Goal: Obtain resource: Download file/media

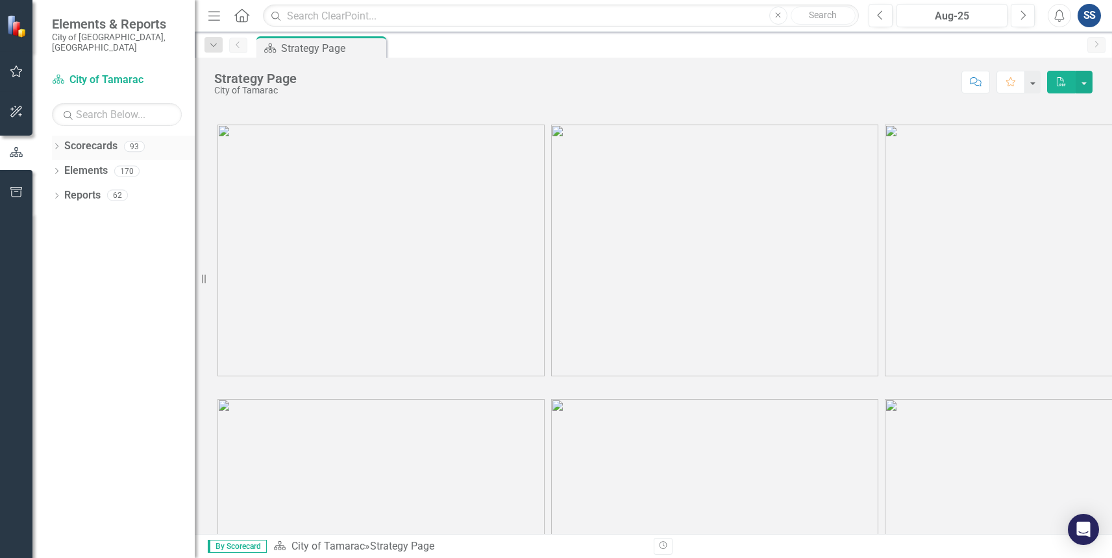
click at [56, 144] on icon "Dropdown" at bounding box center [56, 147] width 9 height 7
click at [69, 165] on div "Dropdown" at bounding box center [64, 170] width 13 height 11
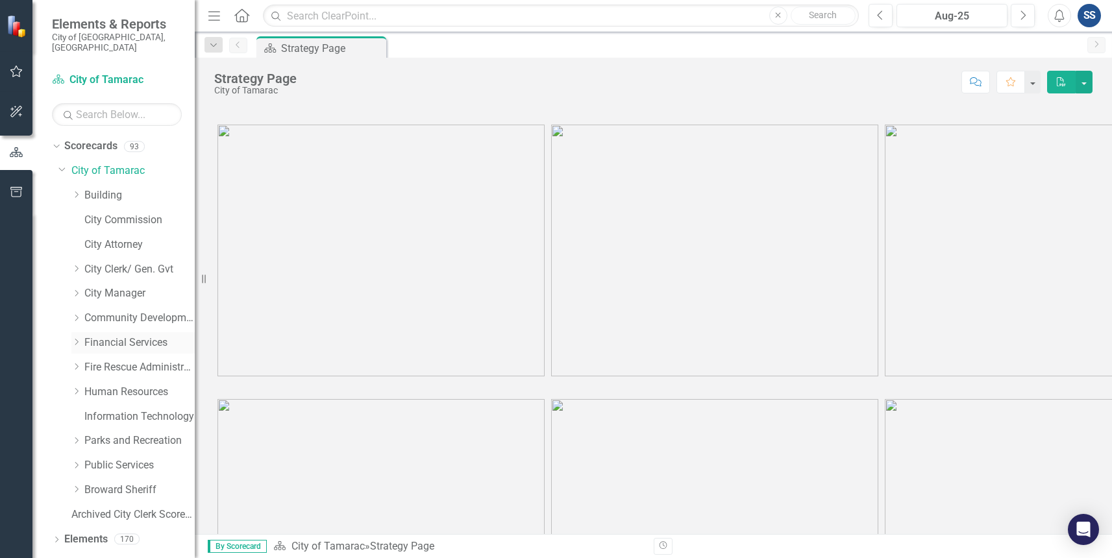
click at [95, 335] on link "Financial Services" at bounding box center [139, 342] width 110 height 15
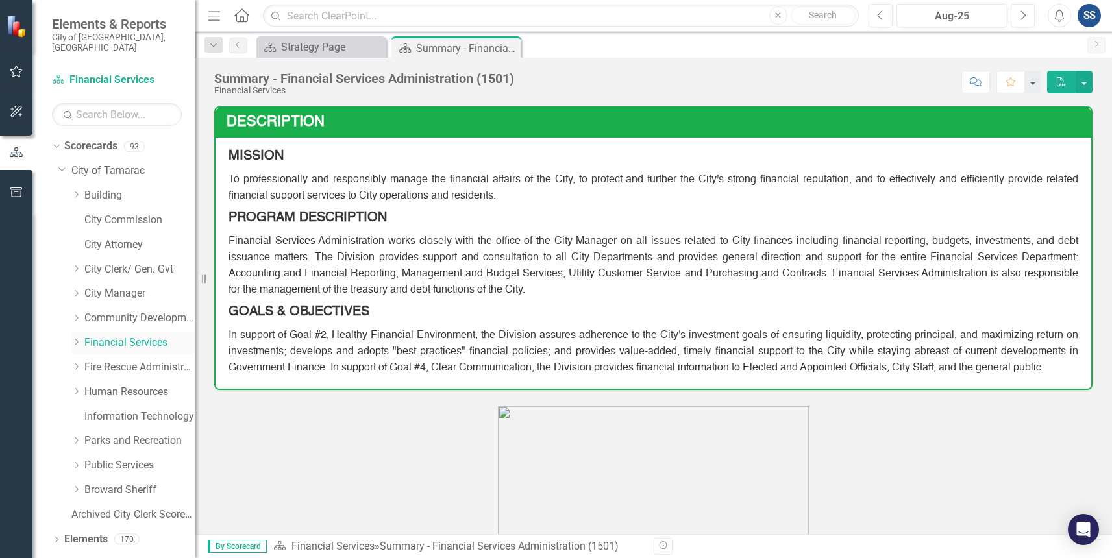
click at [77, 338] on icon "Dropdown" at bounding box center [76, 342] width 10 height 8
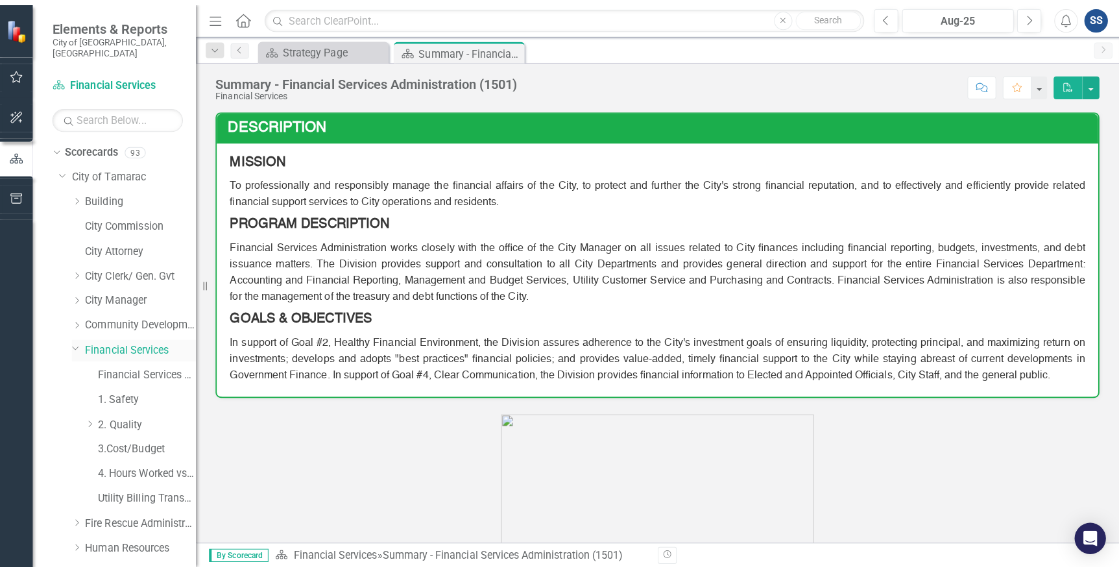
scroll to position [130, 0]
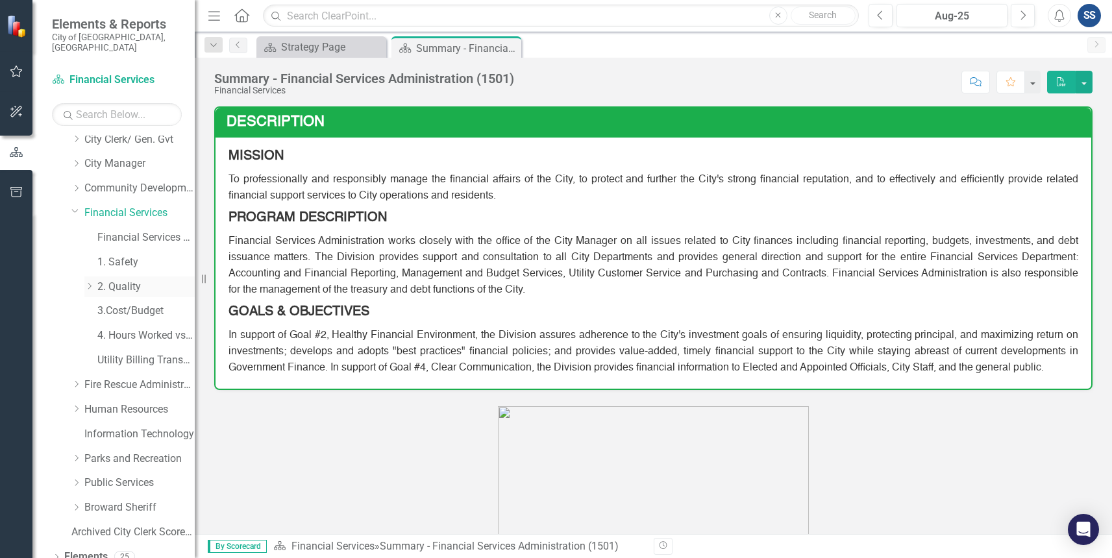
click at [90, 282] on icon "Dropdown" at bounding box center [89, 286] width 10 height 8
click at [127, 353] on link "Procurement" at bounding box center [152, 360] width 84 height 15
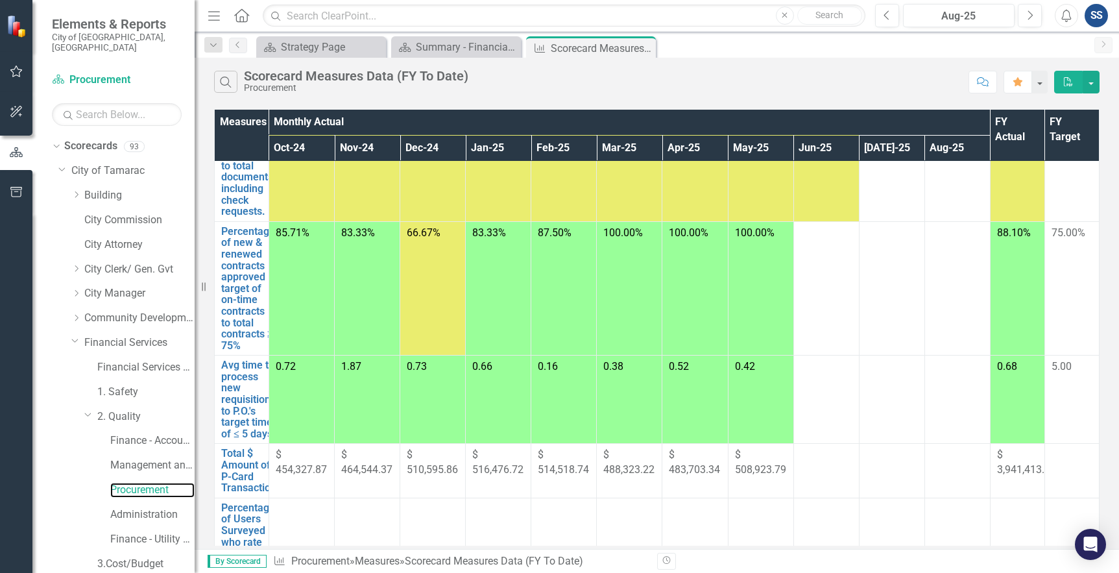
scroll to position [302, 0]
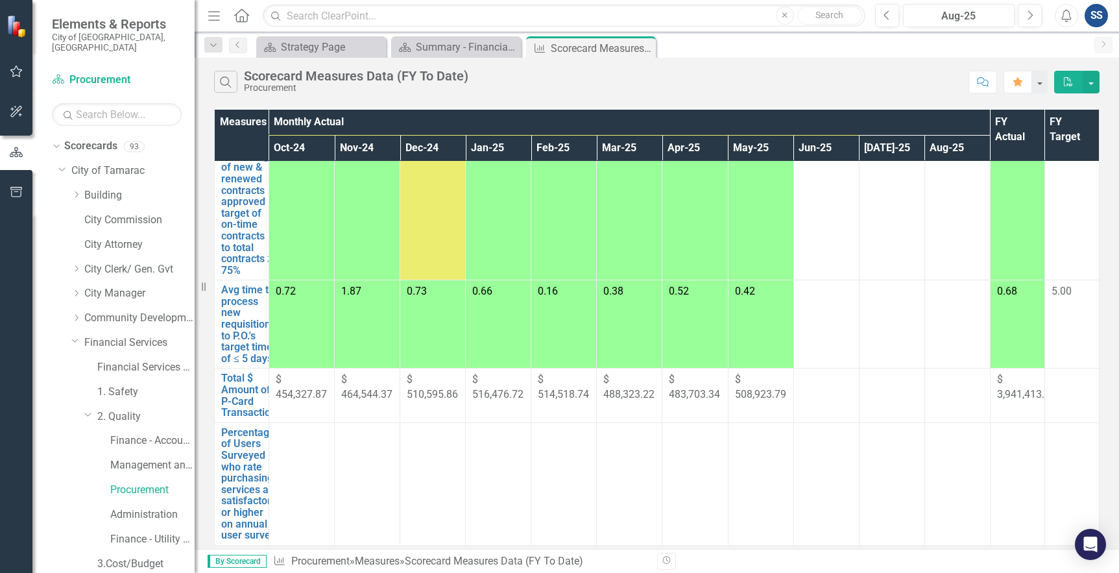
click at [946, 246] on td at bounding box center [958, 213] width 66 height 134
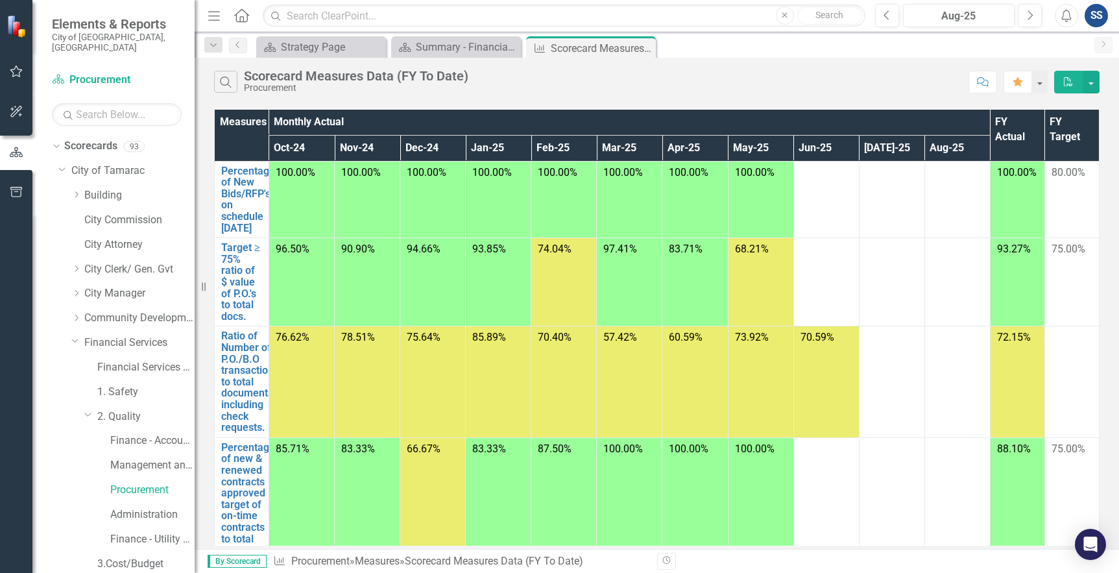
click at [917, 56] on div "Scorecard Strategy Page Close Scorecard Summary - Financial Services Administra…" at bounding box center [671, 46] width 834 height 21
click at [923, 89] on div "Search Scorecard Measures Data (FY To Date) Procurement" at bounding box center [588, 82] width 748 height 22
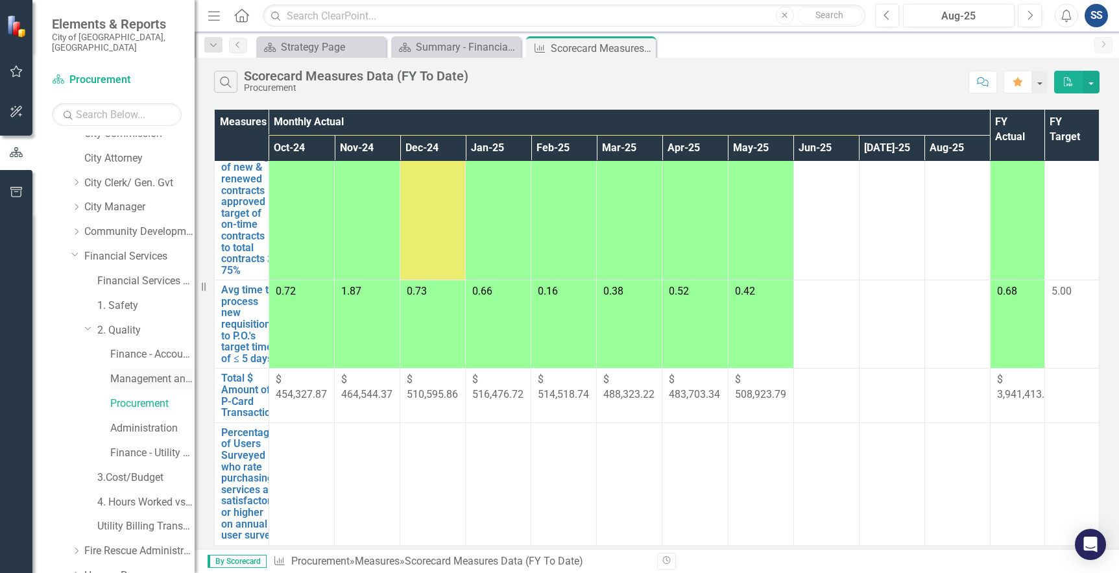
scroll to position [65, 0]
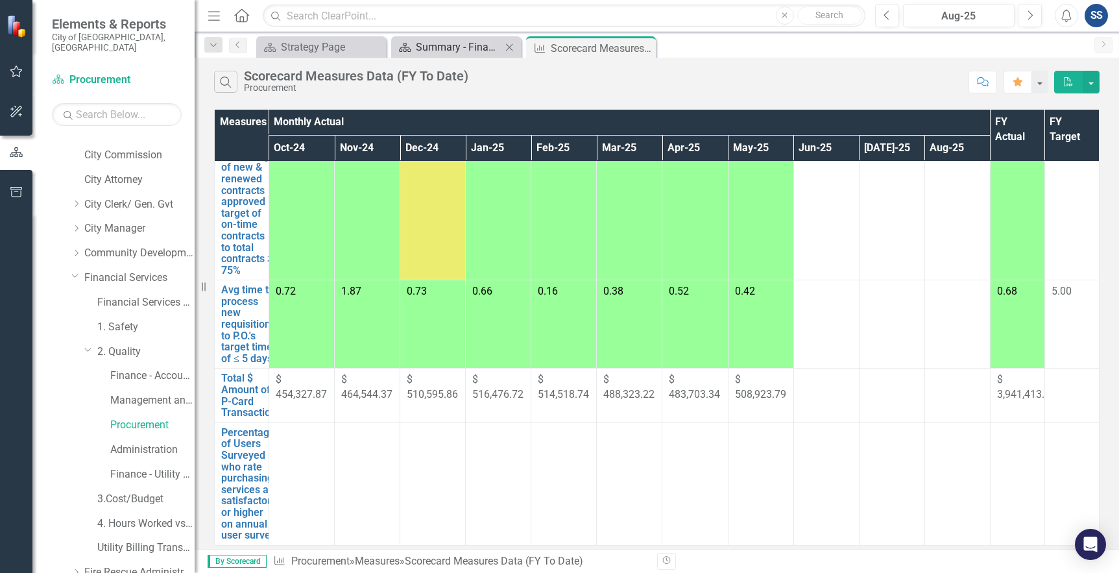
click at [487, 54] on div "Summary - Financial Services Administration (1501)" at bounding box center [459, 47] width 86 height 16
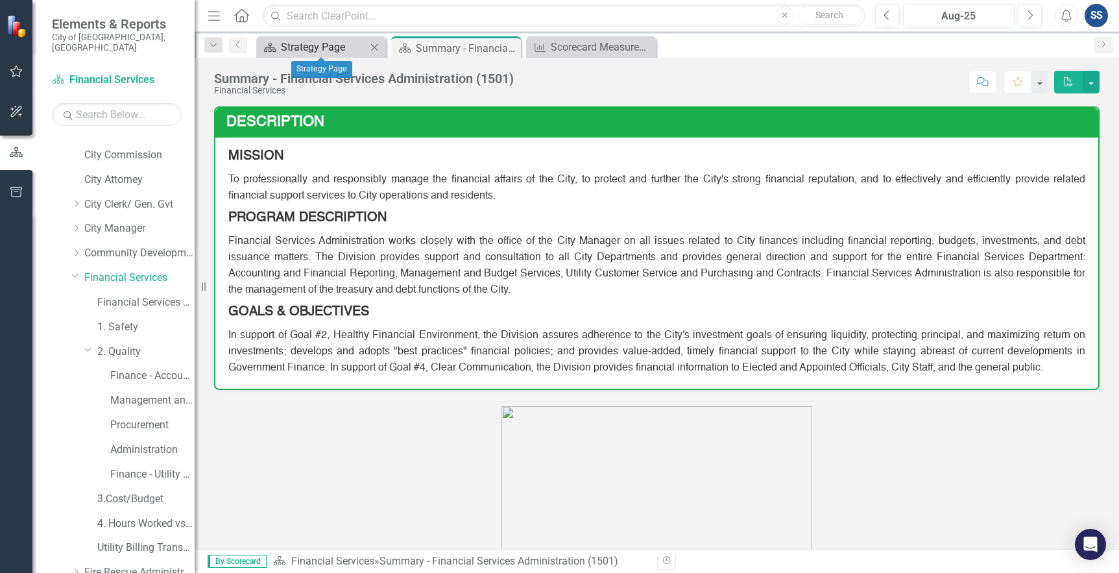
click at [300, 43] on div "Strategy Page" at bounding box center [324, 47] width 86 height 16
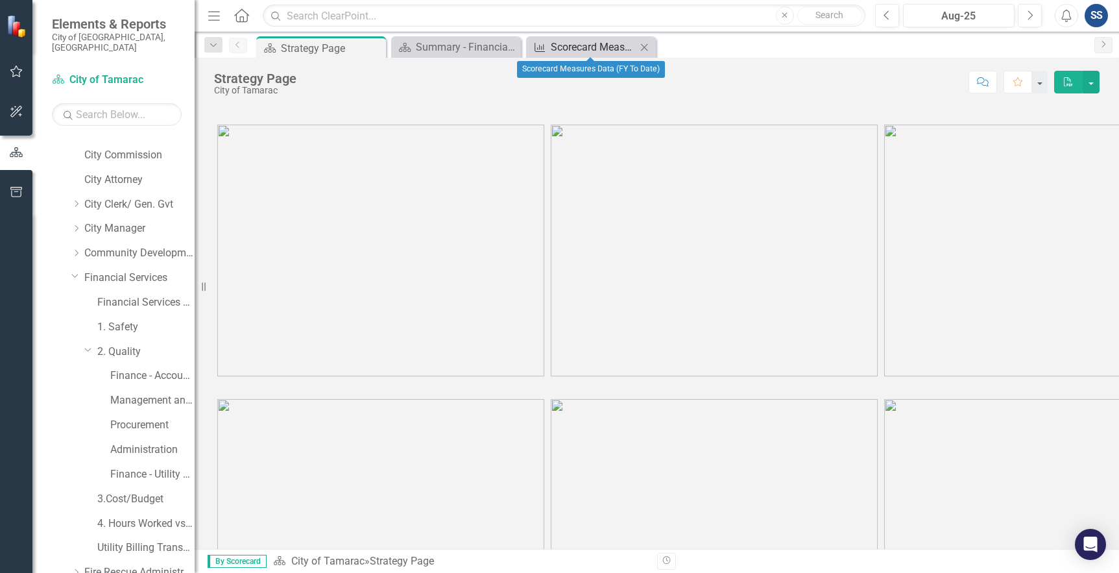
click at [570, 40] on div "Scorecard Measures Data (FY To Date)" at bounding box center [594, 47] width 86 height 16
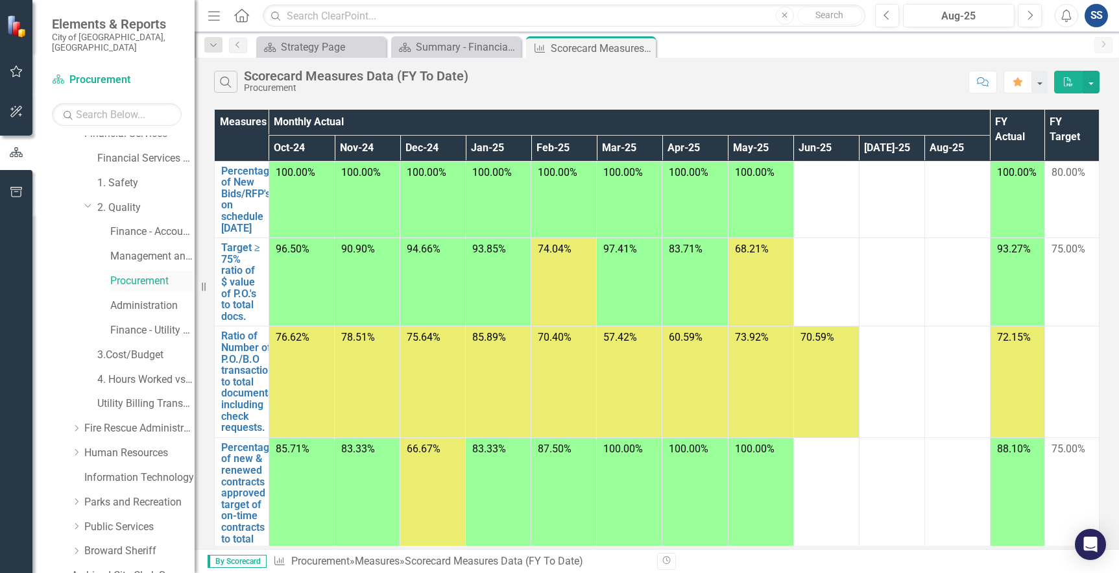
scroll to position [134, 0]
click at [147, 373] on link "Administration" at bounding box center [152, 380] width 84 height 15
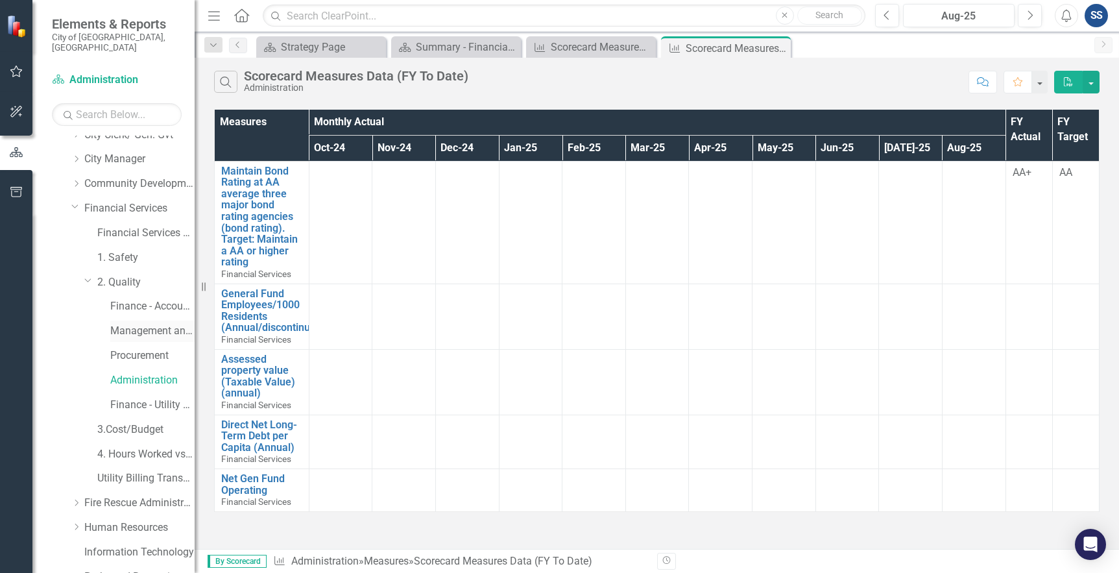
click at [155, 324] on link "Management and Budget" at bounding box center [152, 331] width 84 height 15
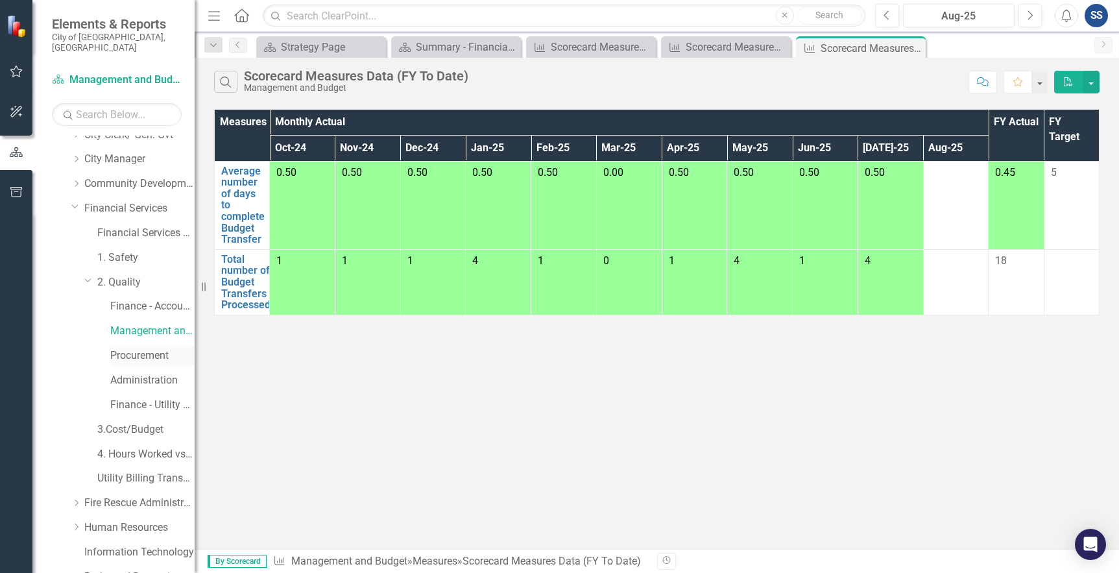
click at [144, 348] on link "Procurement" at bounding box center [152, 355] width 84 height 15
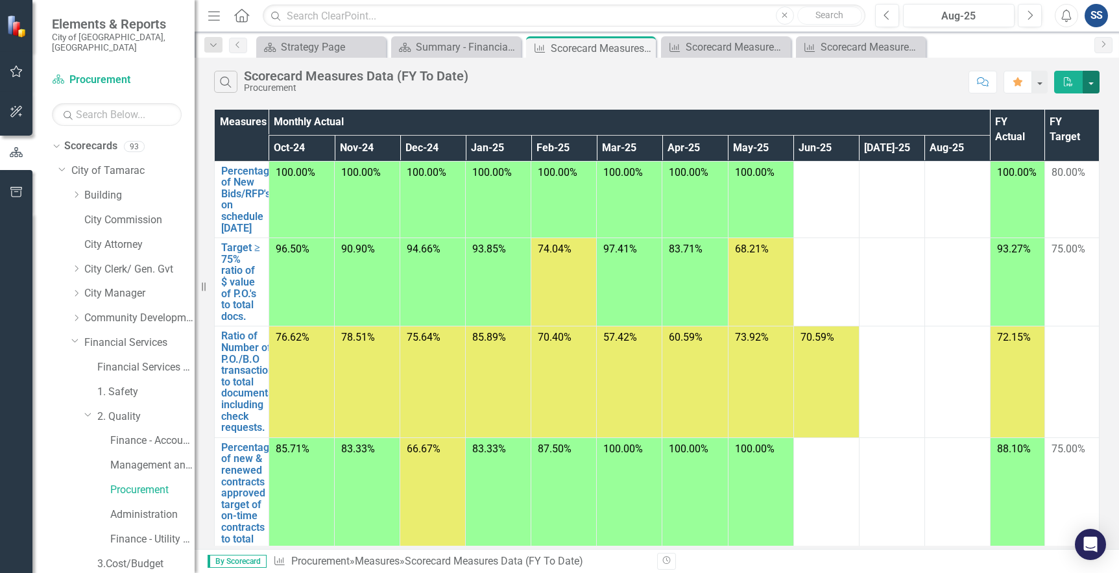
click at [1091, 82] on button "button" at bounding box center [1091, 82] width 17 height 23
click at [1078, 125] on link "Excel Export to Excel" at bounding box center [1048, 130] width 103 height 24
click at [1043, 85] on button "button" at bounding box center [1039, 82] width 17 height 23
click at [717, 52] on div "Scorecard Measures Data (FY To Date)" at bounding box center [729, 47] width 86 height 16
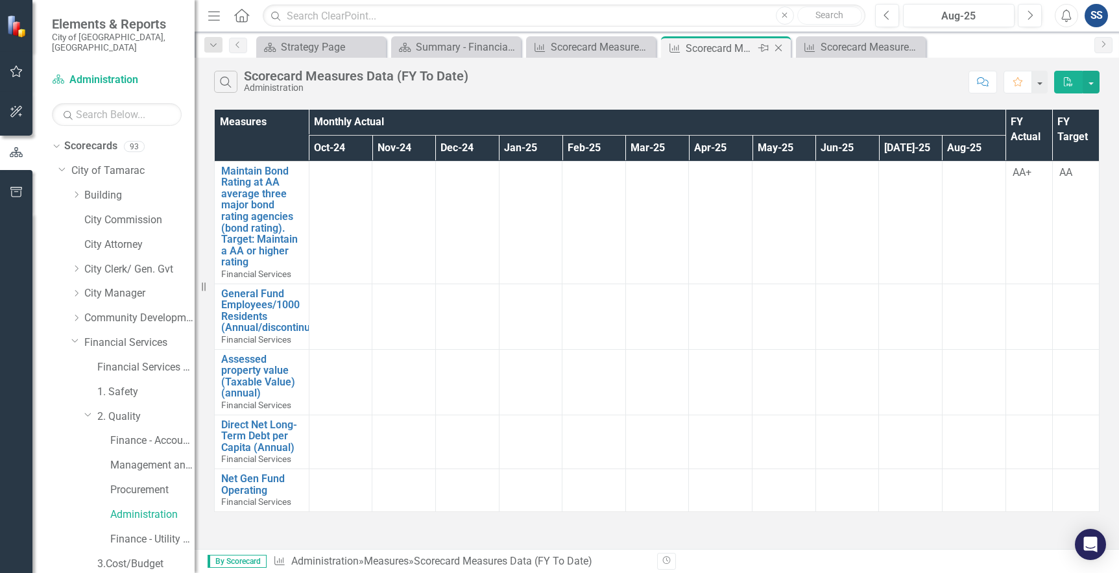
click at [776, 52] on icon "Close" at bounding box center [778, 48] width 13 height 10
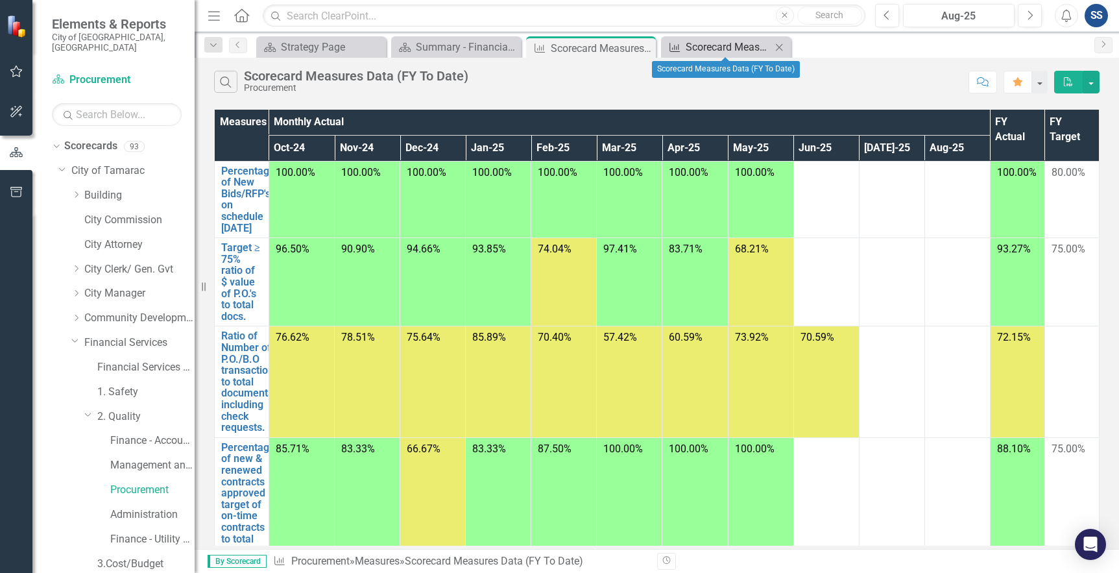
click at [762, 51] on div "Scorecard Measures Data (FY To Date)" at bounding box center [729, 47] width 86 height 16
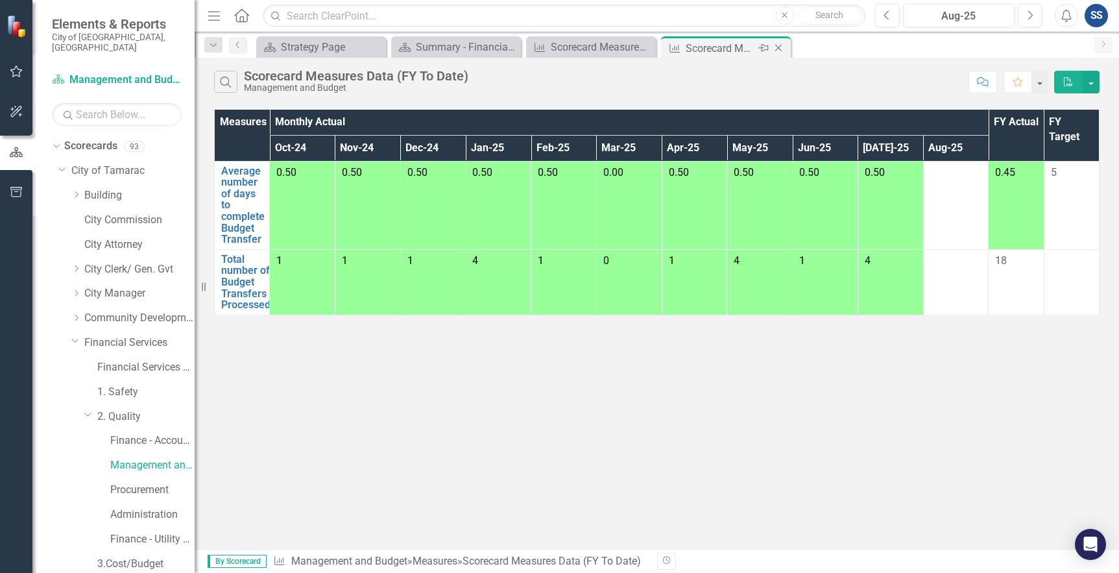
click at [780, 47] on icon at bounding box center [778, 48] width 7 height 7
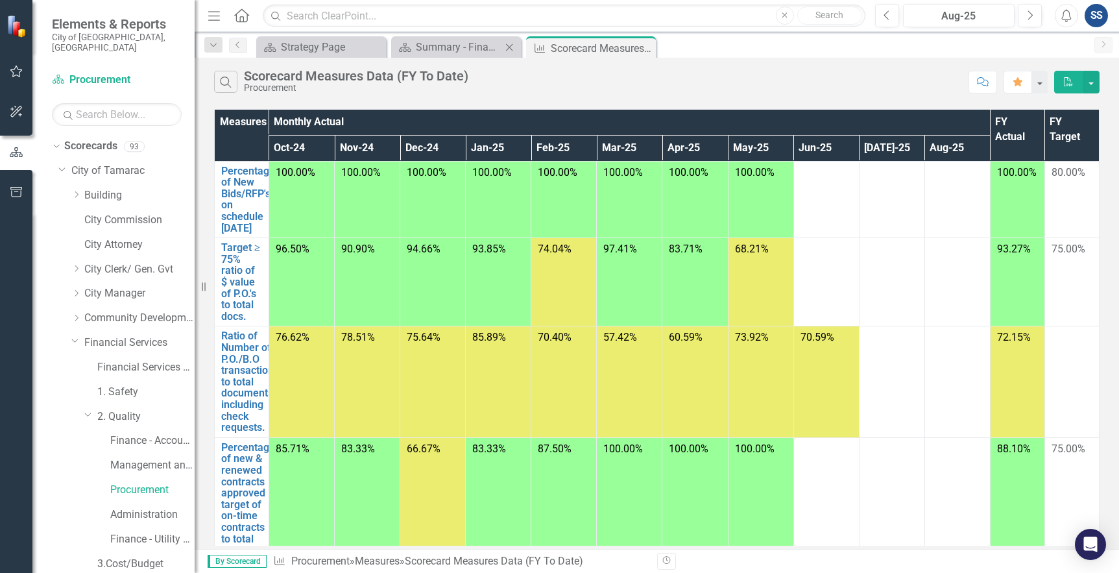
click at [479, 57] on div "Scorecard Summary - Financial Services Administration (1501) Close" at bounding box center [456, 46] width 130 height 21
click at [351, 53] on div "Strategy Page" at bounding box center [324, 47] width 86 height 16
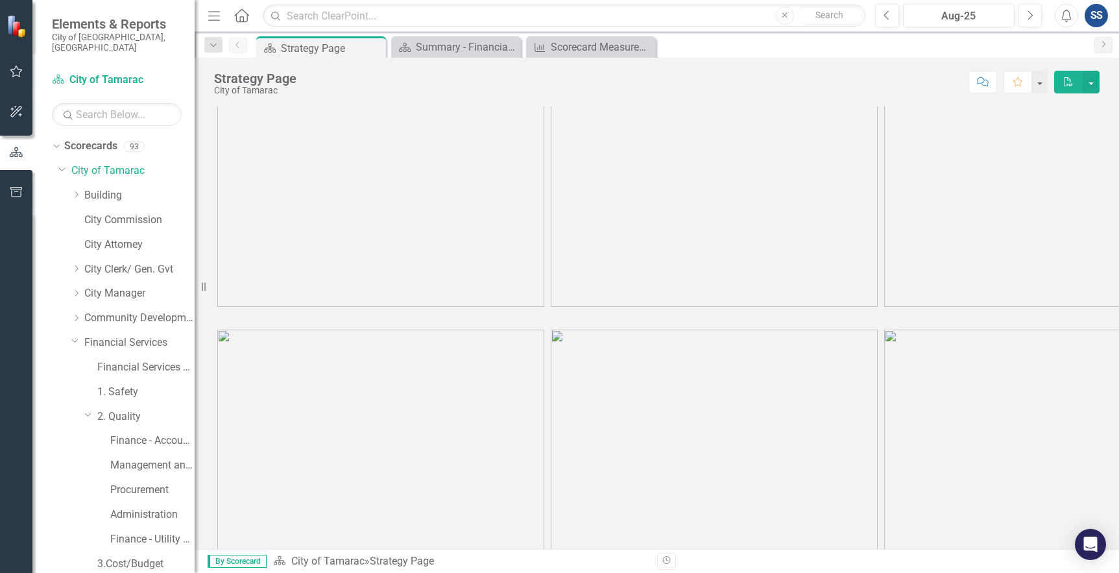
scroll to position [133, 0]
click at [592, 49] on div "Scorecard Measures Data (FY To Date)" at bounding box center [594, 47] width 86 height 16
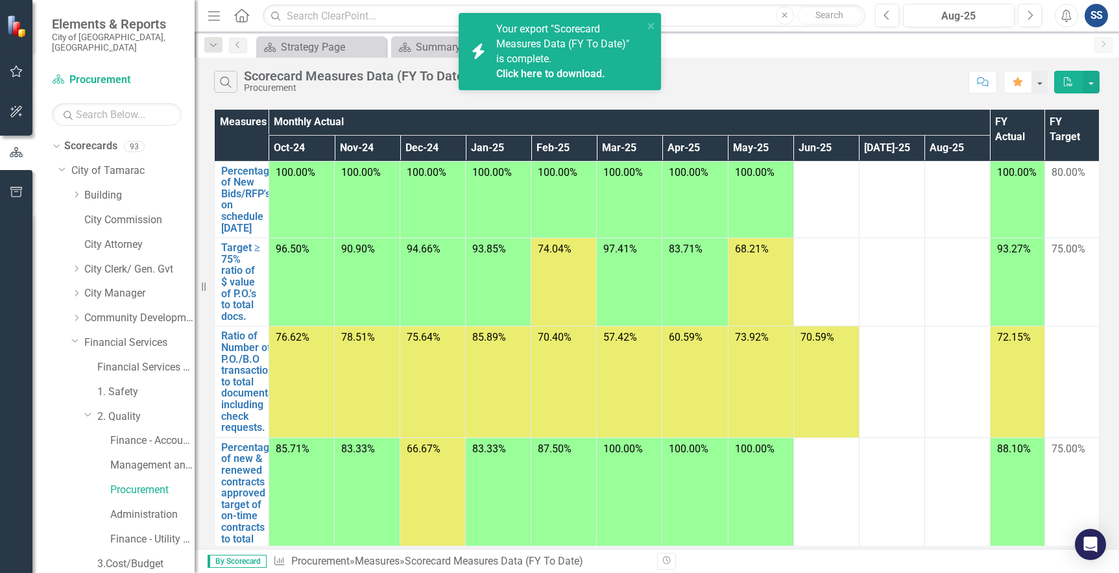
click at [577, 75] on link "Click here to download." at bounding box center [550, 73] width 109 height 12
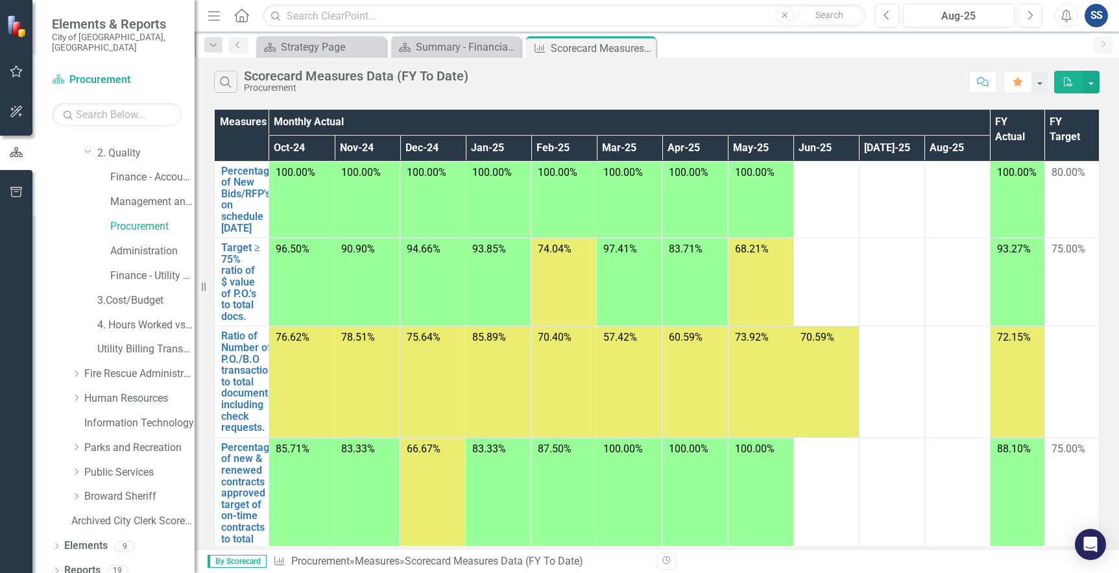
scroll to position [264, 0]
click at [1063, 145] on th "FY Target" at bounding box center [1072, 135] width 55 height 51
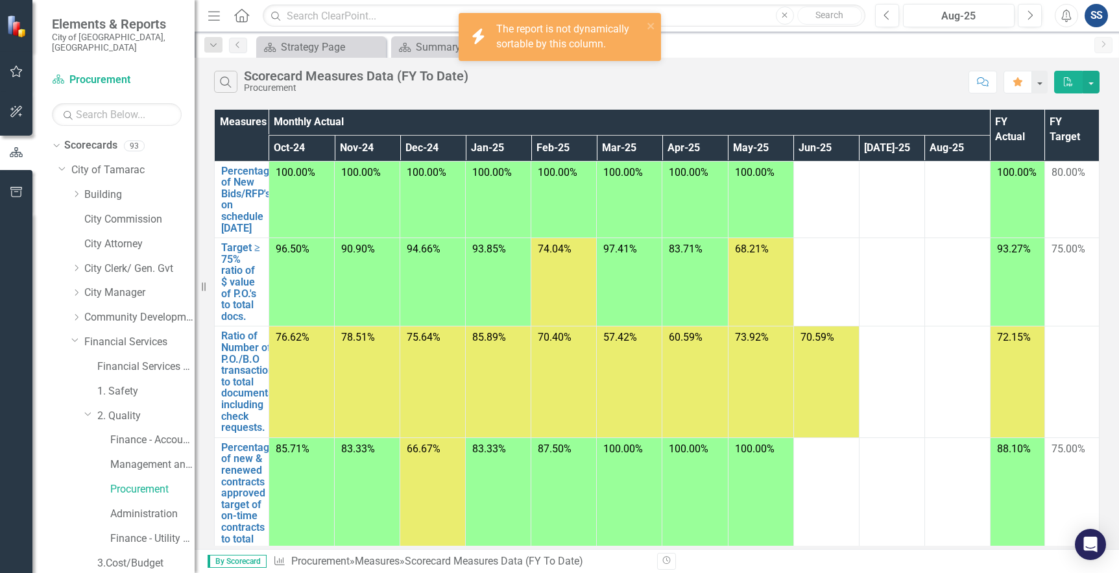
scroll to position [0, 0]
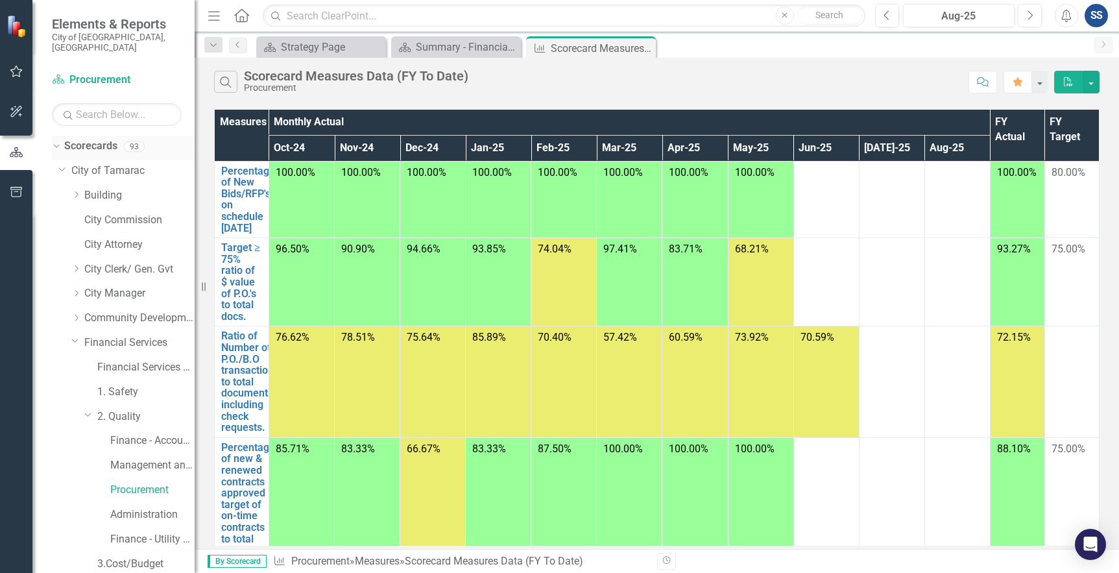
click at [60, 145] on div "Dropdown" at bounding box center [56, 148] width 9 height 6
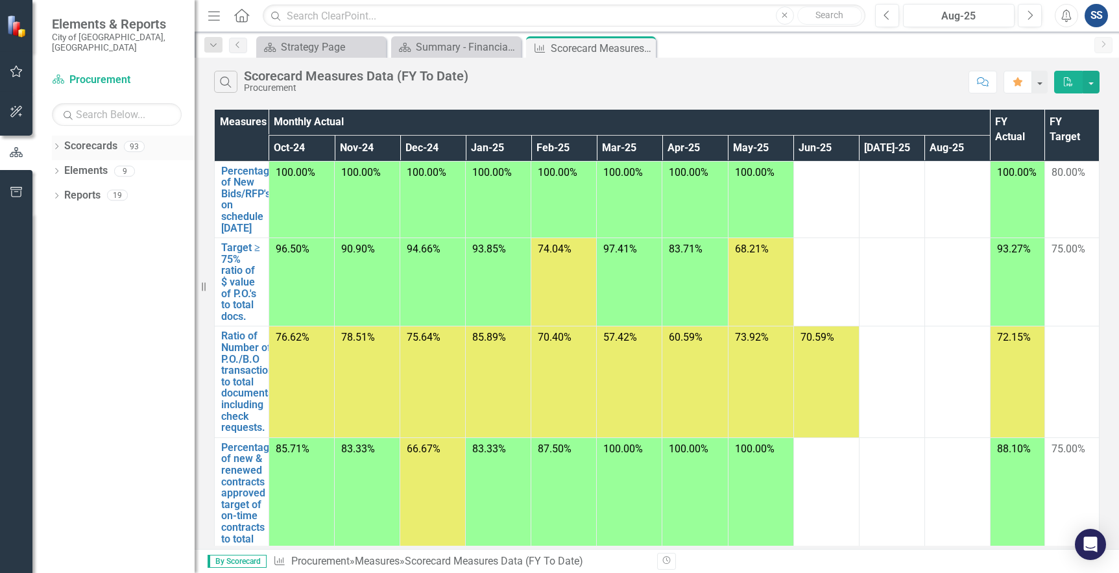
click at [60, 144] on icon "Dropdown" at bounding box center [56, 147] width 9 height 7
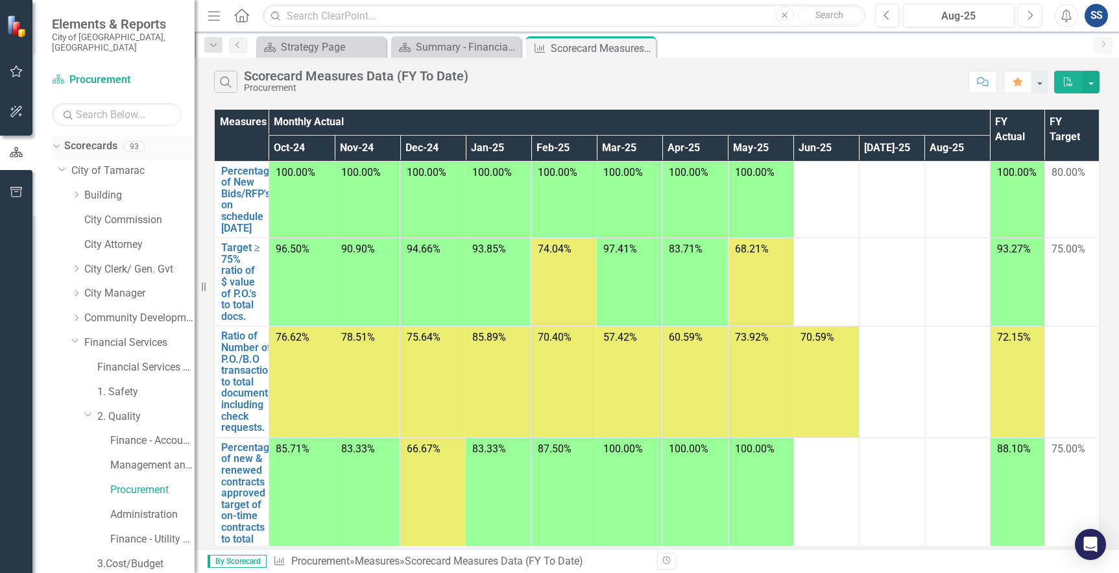
click at [61, 141] on div "Dropdown Scorecards 93" at bounding box center [123, 148] width 143 height 25
click at [61, 167] on icon at bounding box center [62, 168] width 6 height 3
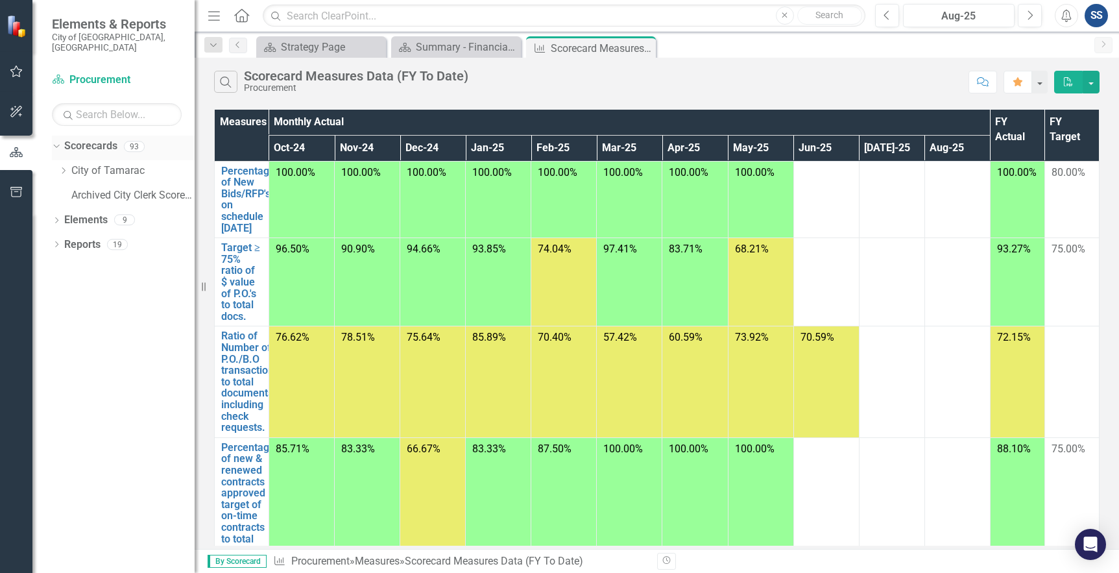
click at [59, 141] on div "Dropdown" at bounding box center [54, 145] width 11 height 9
click at [59, 144] on icon "Dropdown" at bounding box center [56, 147] width 9 height 7
click at [64, 167] on icon at bounding box center [63, 170] width 3 height 6
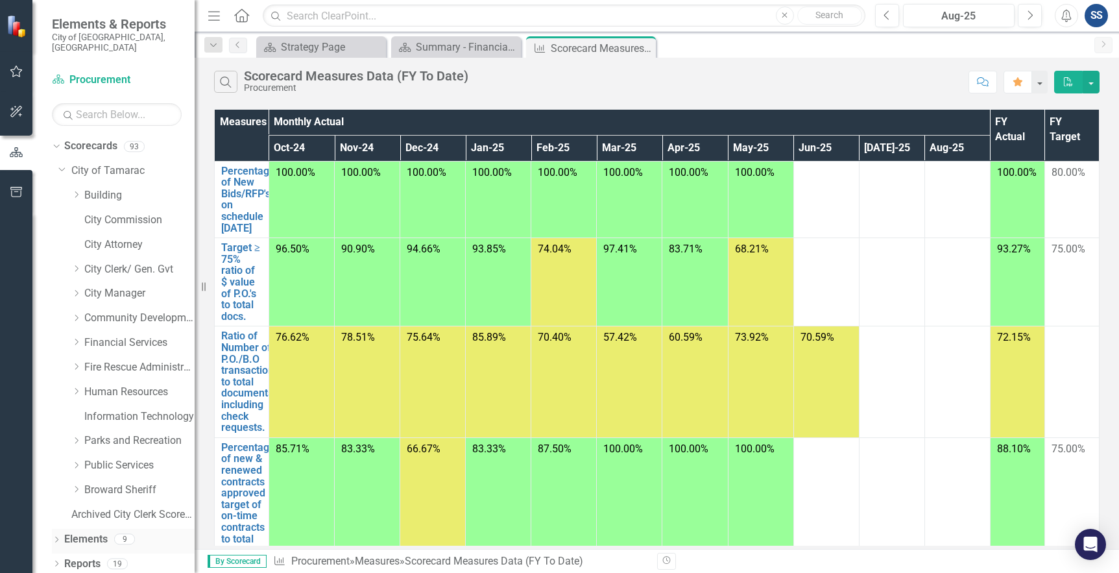
click at [57, 537] on icon "Dropdown" at bounding box center [56, 540] width 9 height 7
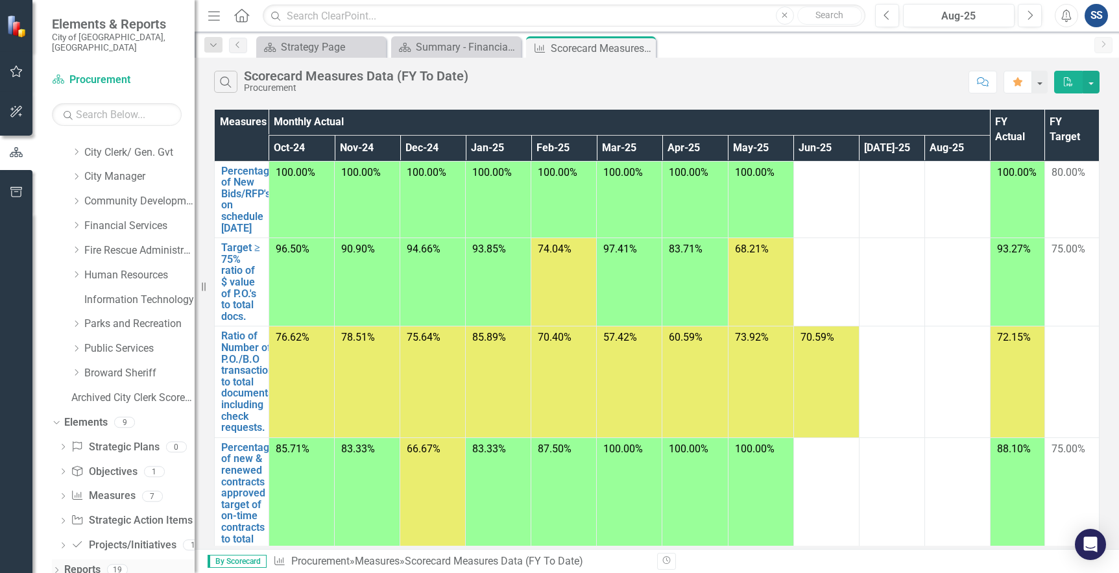
click at [56, 557] on icon "Dropdown" at bounding box center [56, 571] width 9 height 7
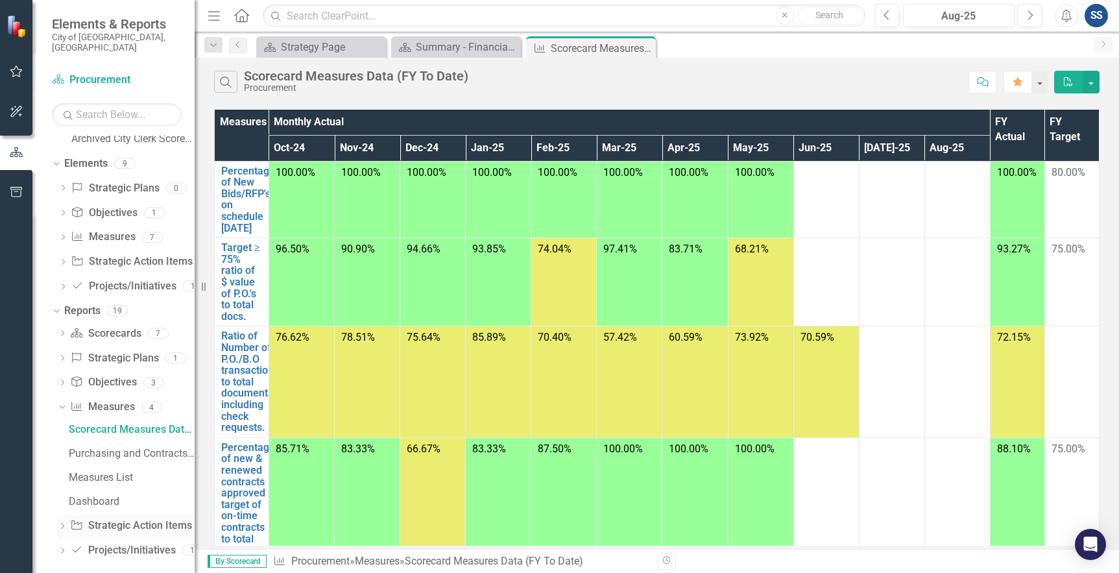
click at [64, 524] on icon "Dropdown" at bounding box center [62, 527] width 9 height 7
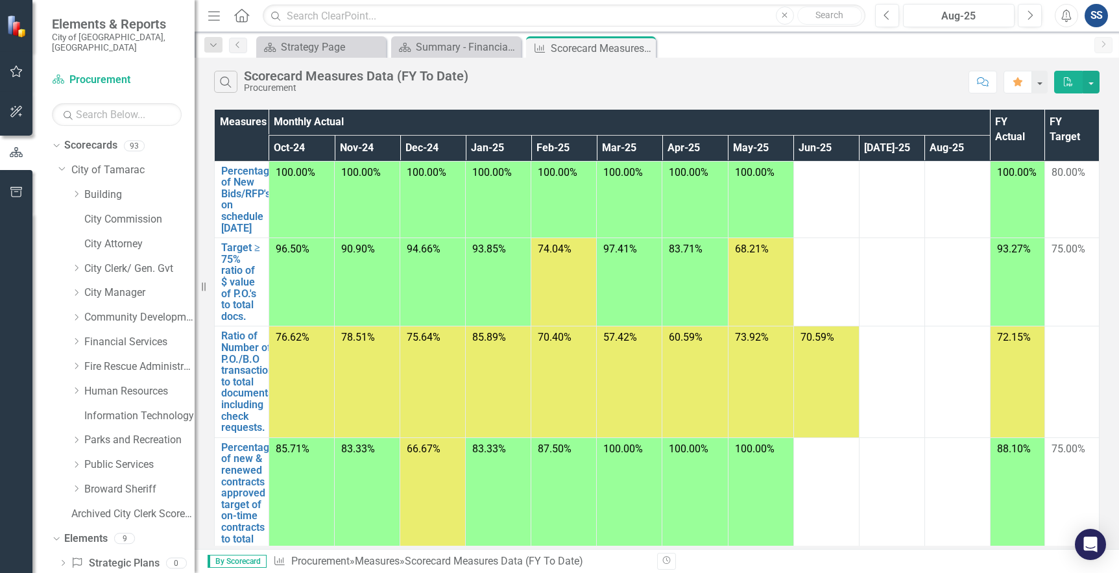
scroll to position [0, 0]
click at [82, 337] on div "Dropdown" at bounding box center [77, 342] width 13 height 11
click at [808, 371] on td "70.59%" at bounding box center [827, 381] width 66 height 111
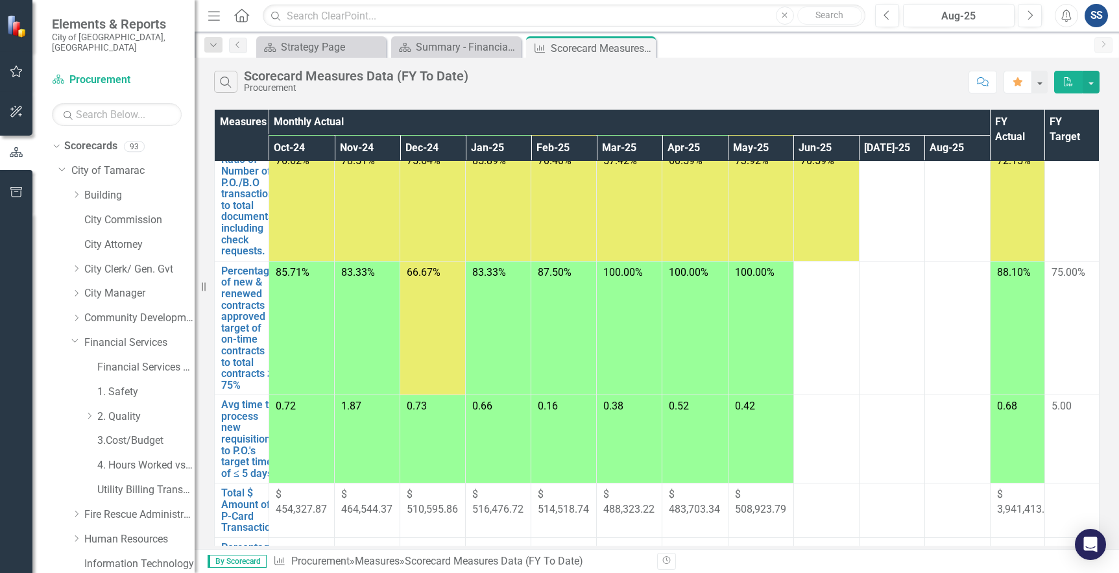
scroll to position [195, 0]
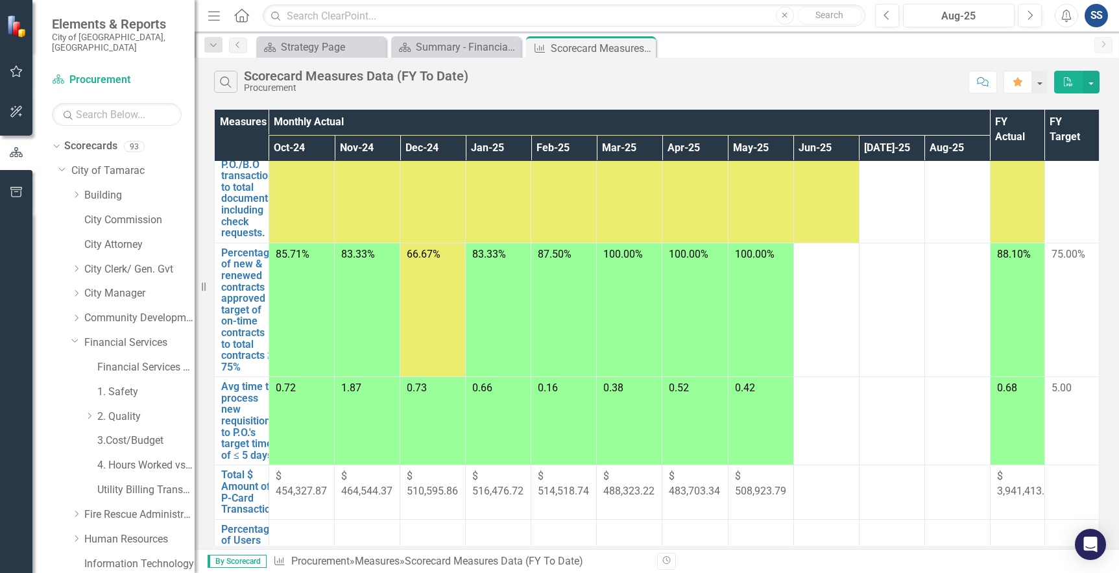
click at [840, 298] on td at bounding box center [827, 310] width 66 height 134
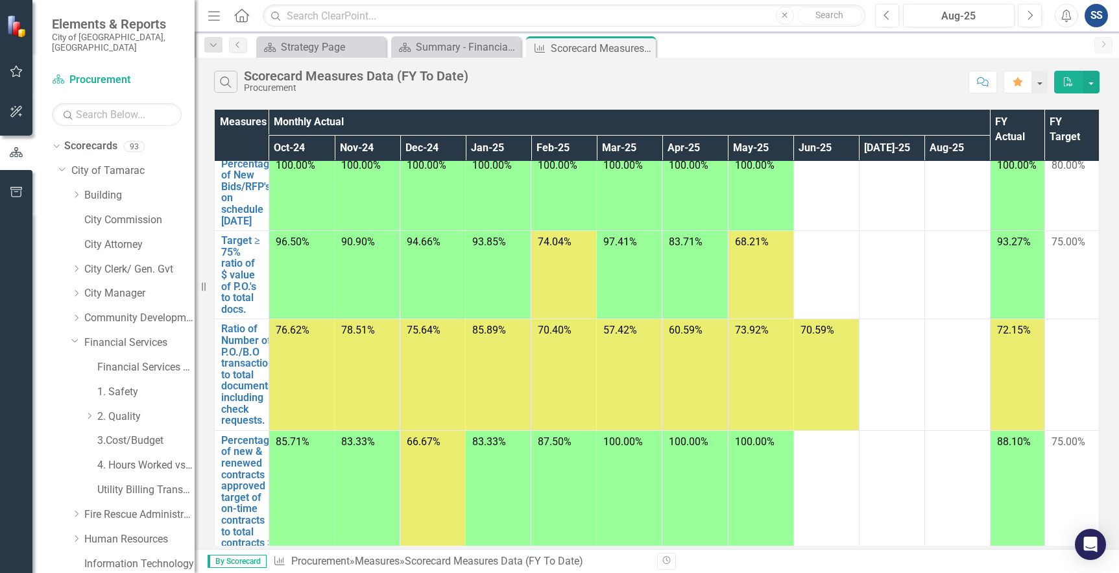
scroll to position [0, 0]
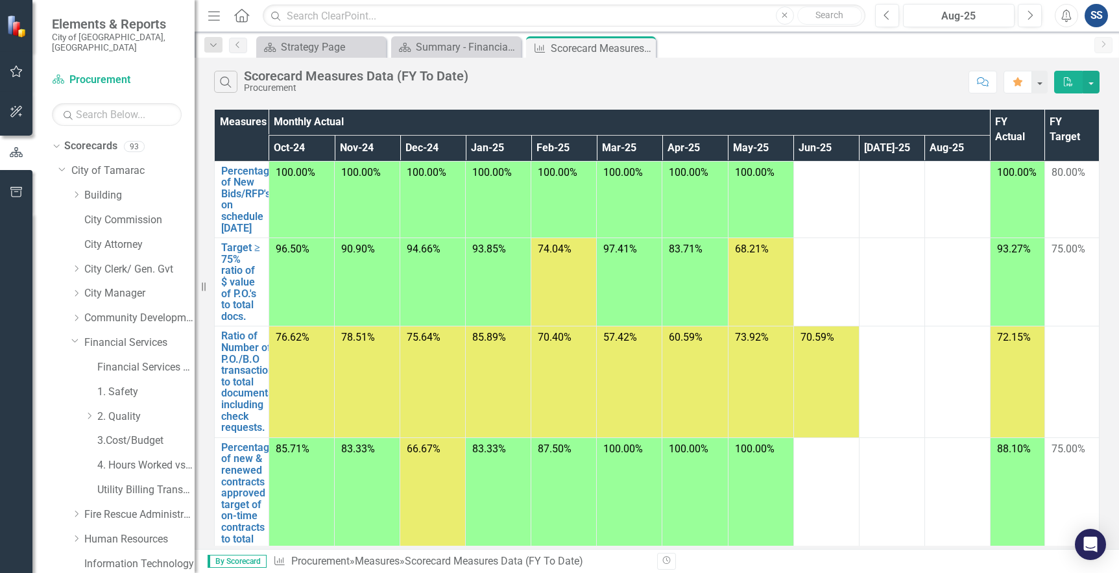
click at [860, 217] on td at bounding box center [892, 199] width 66 height 77
click at [816, 223] on td at bounding box center [827, 199] width 66 height 77
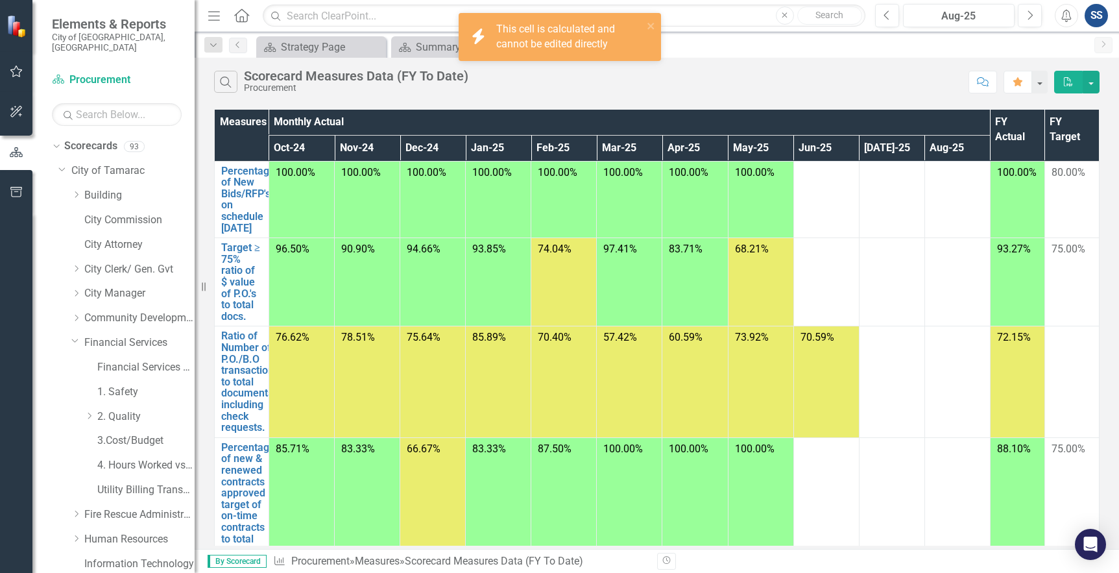
click at [816, 223] on td at bounding box center [827, 199] width 66 height 77
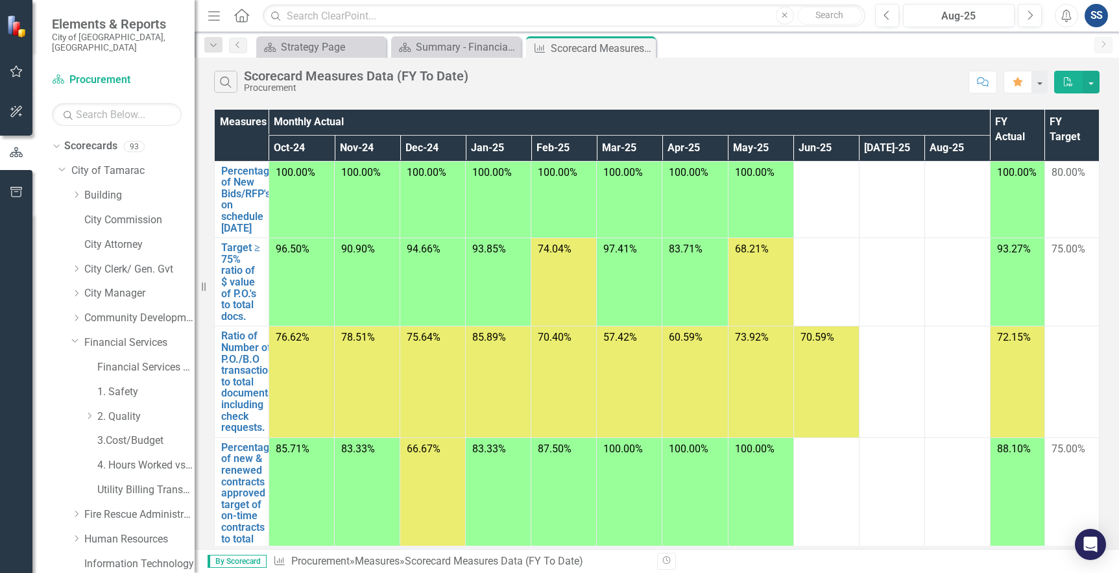
click at [821, 207] on td at bounding box center [827, 199] width 66 height 77
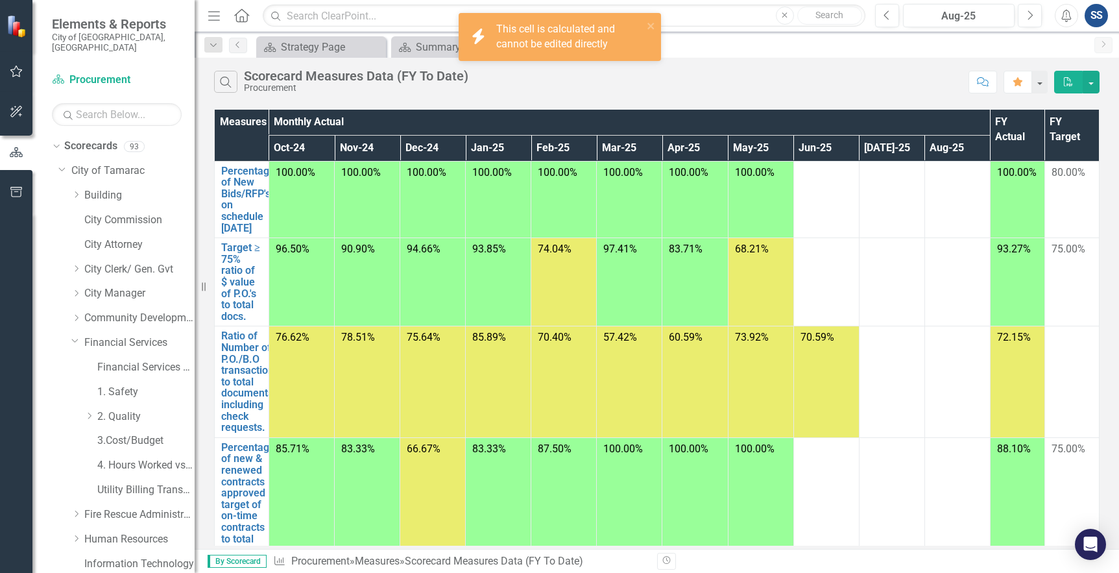
click at [821, 207] on td at bounding box center [827, 199] width 66 height 77
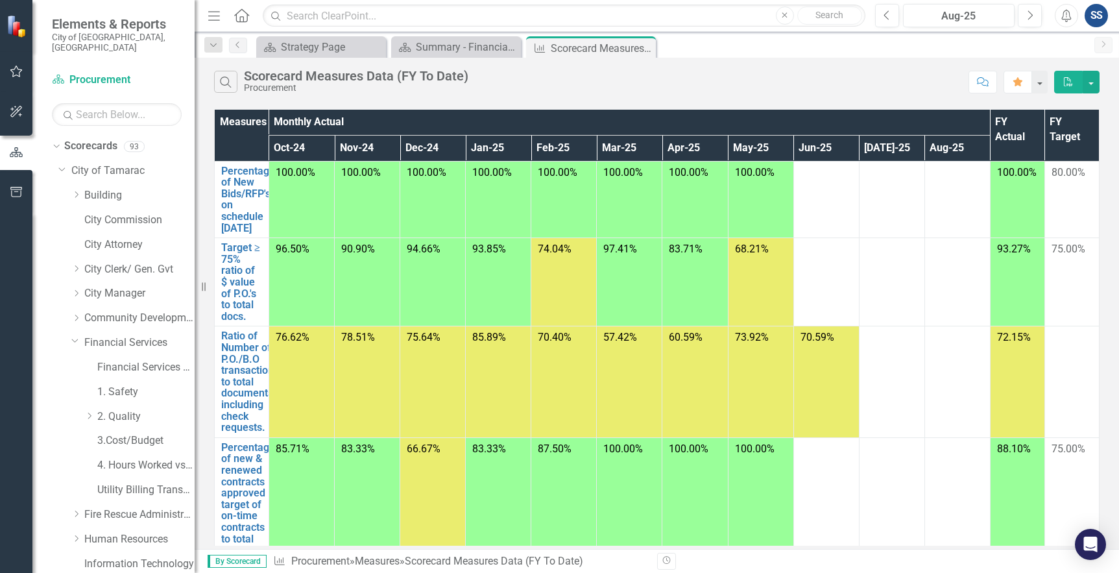
click at [833, 207] on td at bounding box center [827, 199] width 66 height 77
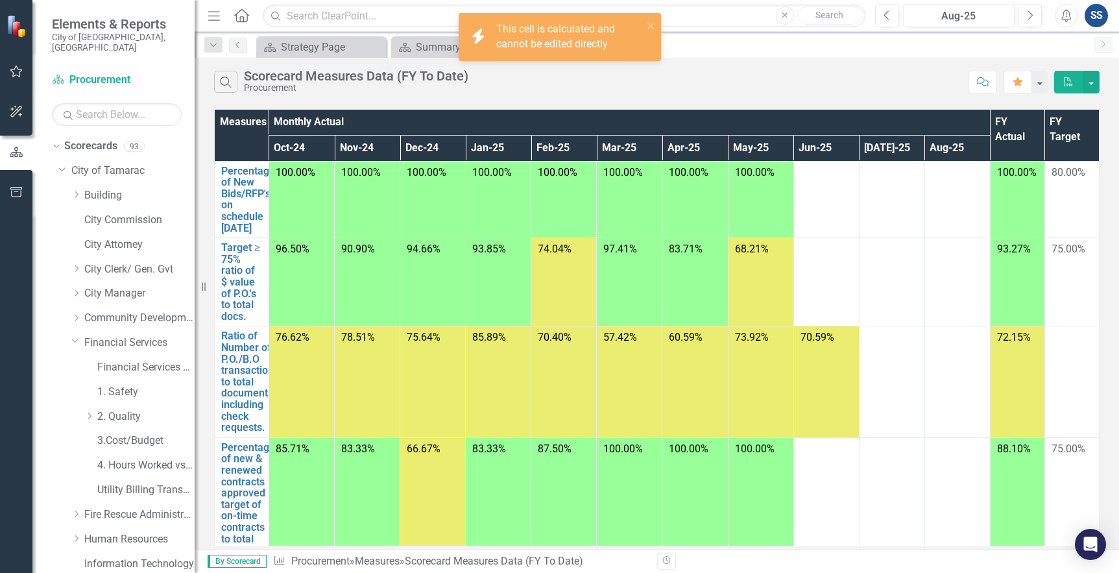
click at [833, 207] on td at bounding box center [827, 199] width 66 height 77
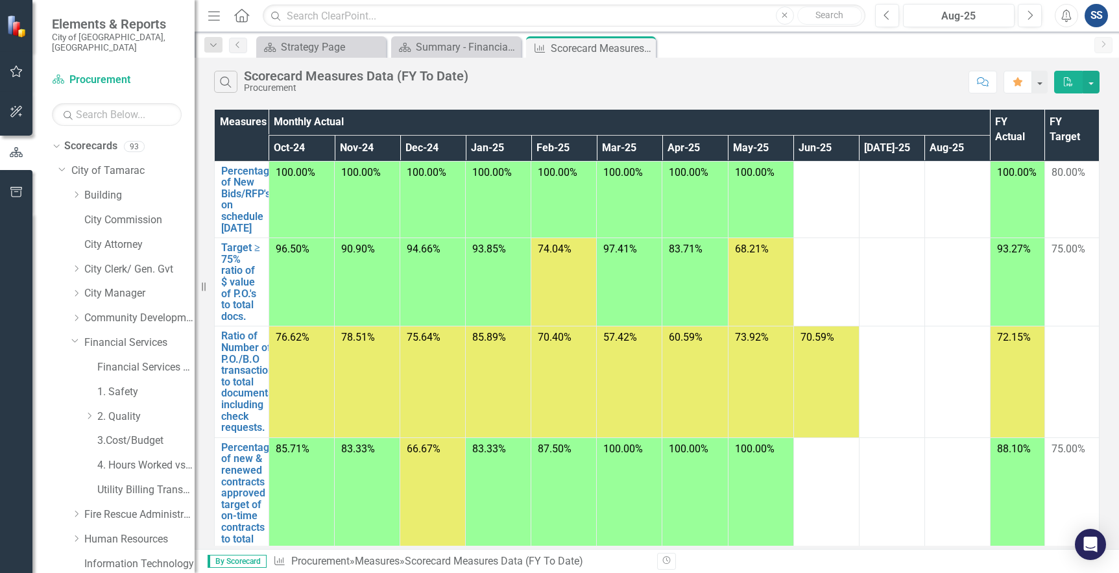
click at [833, 207] on td at bounding box center [827, 199] width 66 height 77
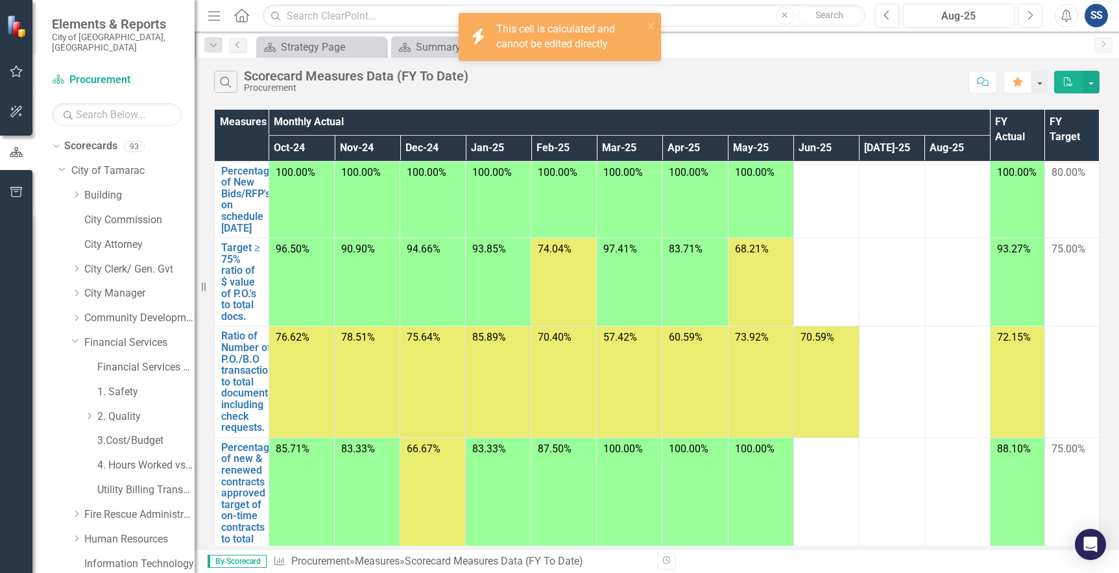
click at [833, 207] on td at bounding box center [827, 199] width 66 height 77
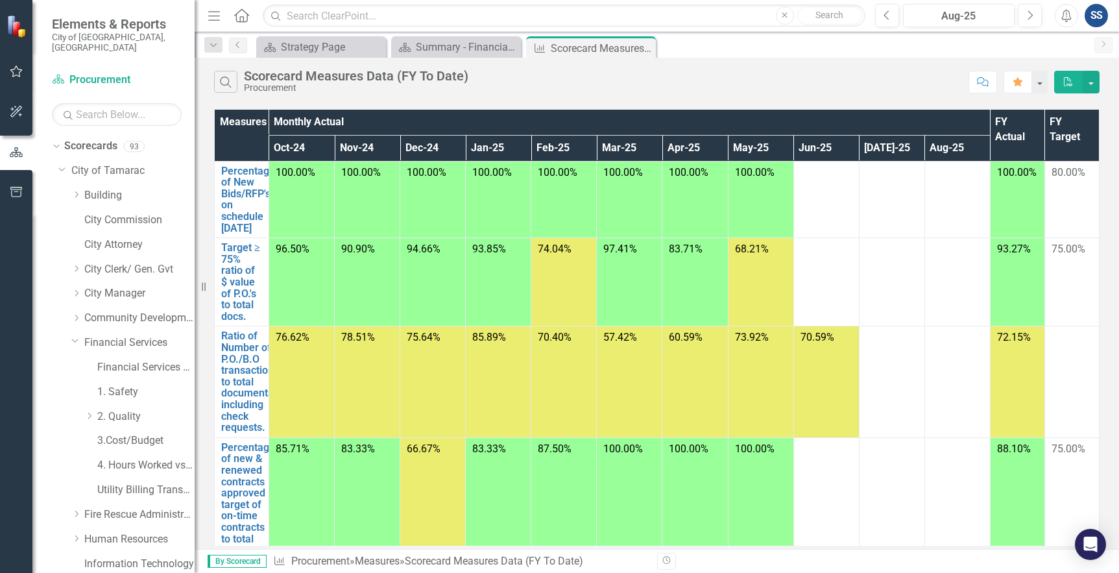
click at [833, 207] on td at bounding box center [827, 199] width 66 height 77
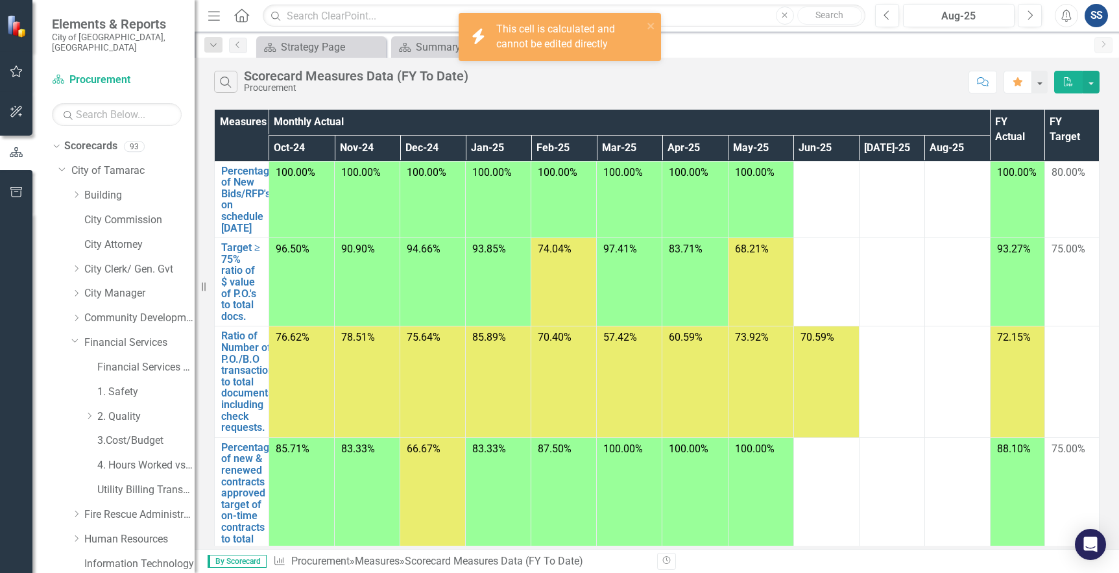
click at [833, 207] on td at bounding box center [827, 199] width 66 height 77
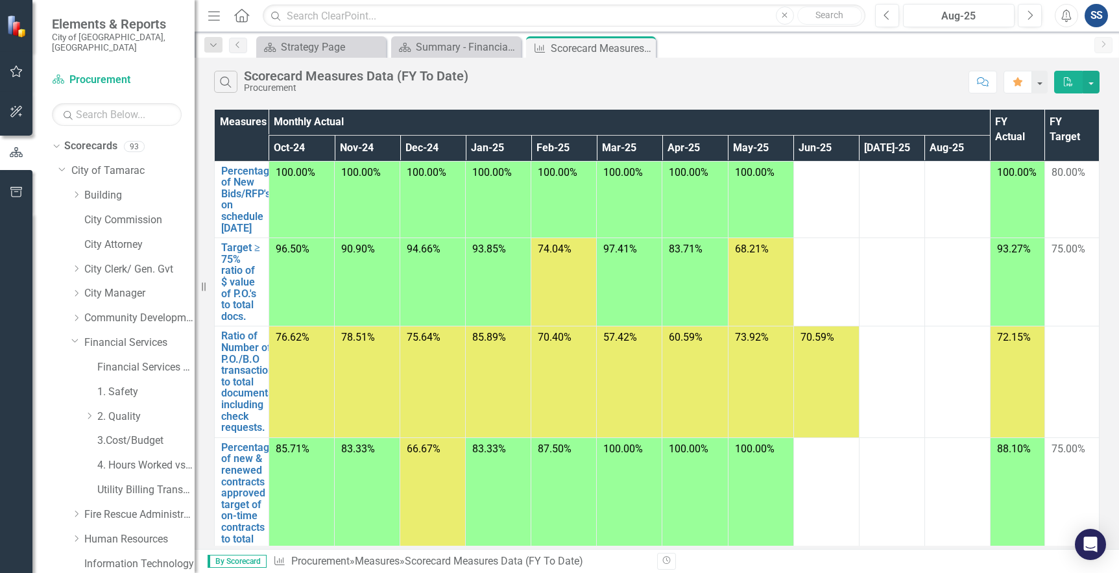
click at [826, 286] on td at bounding box center [827, 282] width 66 height 88
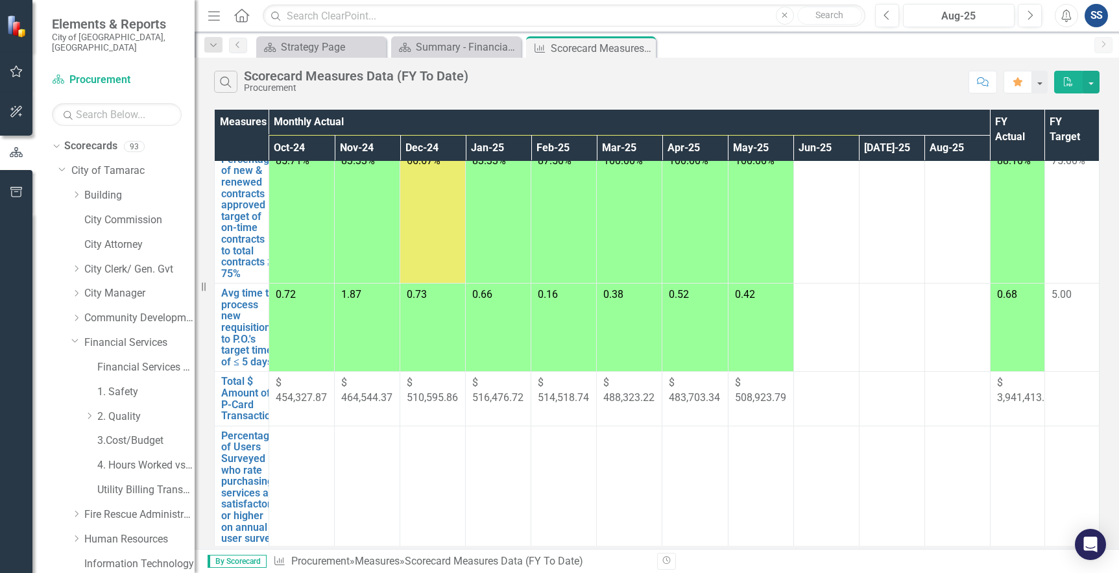
scroll to position [302, 0]
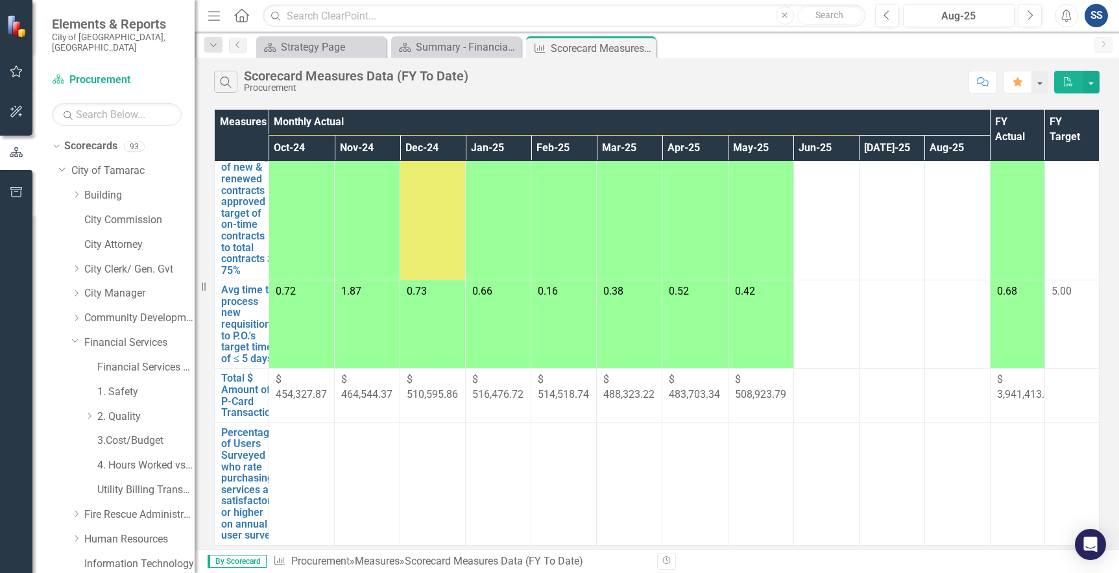
click at [214, 16] on icon "button" at bounding box center [214, 15] width 12 height 9
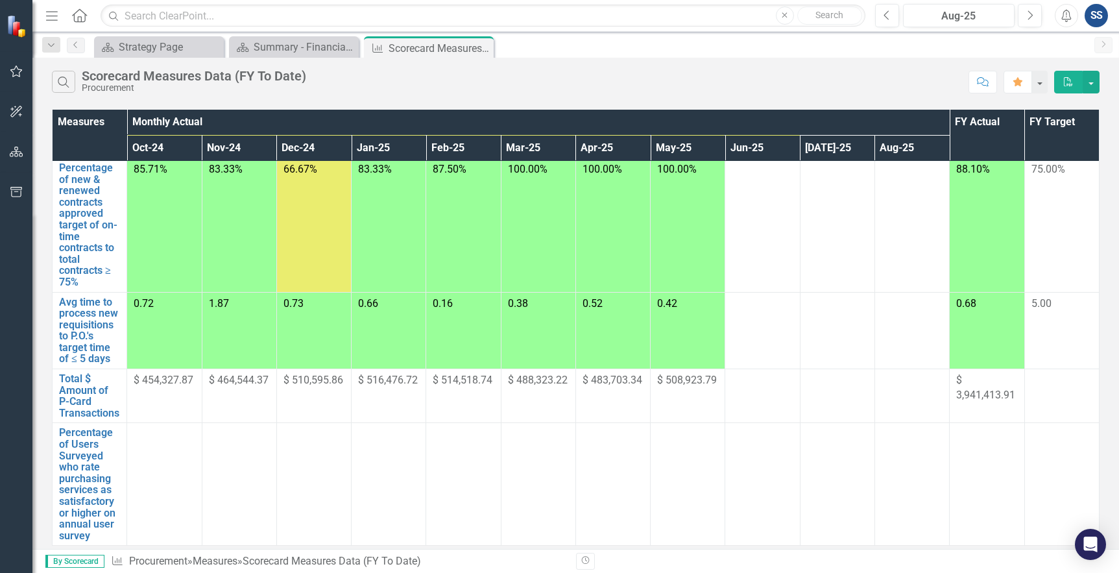
scroll to position [257, 0]
